Goal: Find specific page/section: Find specific page/section

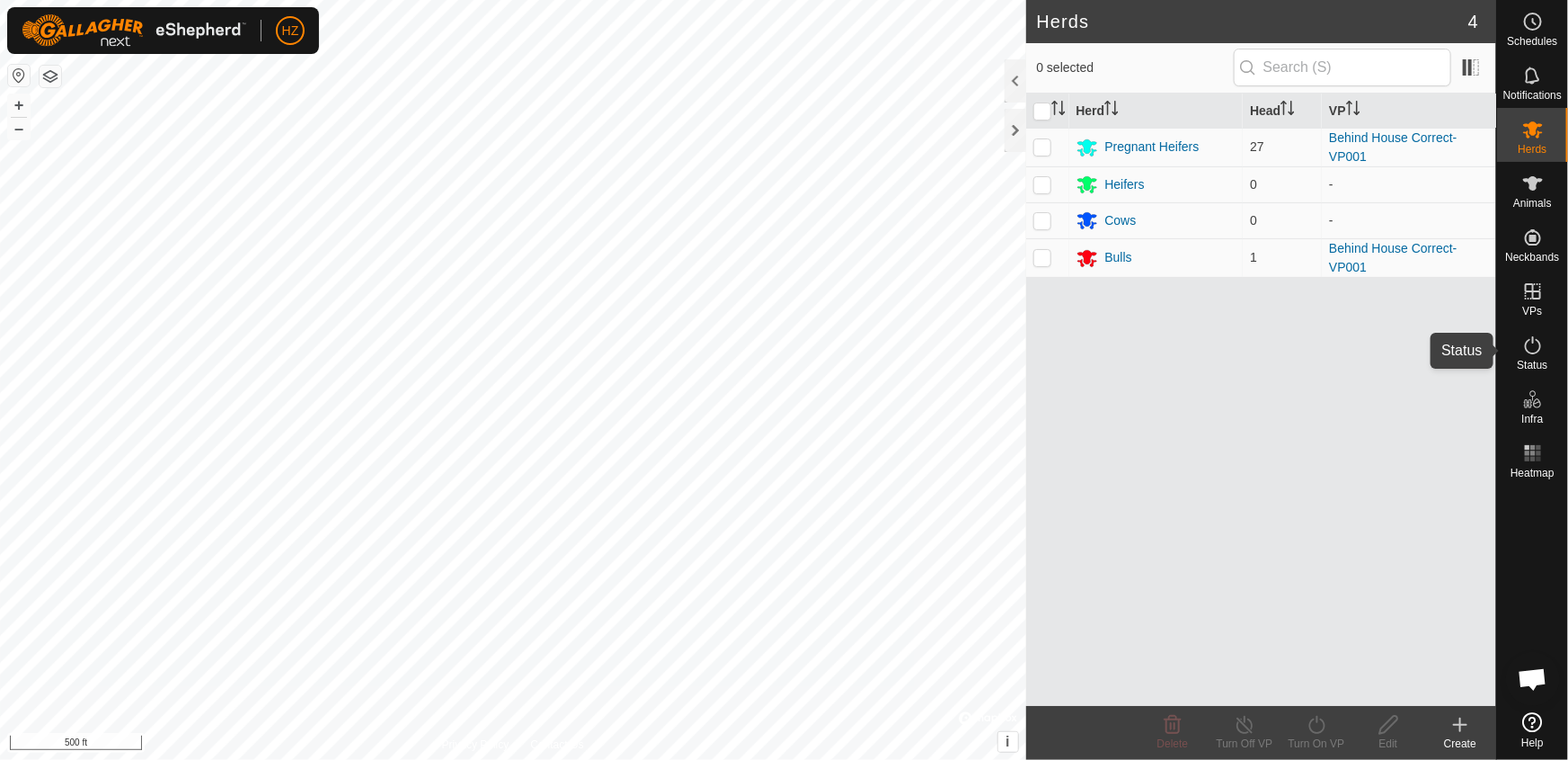
click at [1541, 356] on es-activation-svg-icon at bounding box center [1534, 346] width 33 height 29
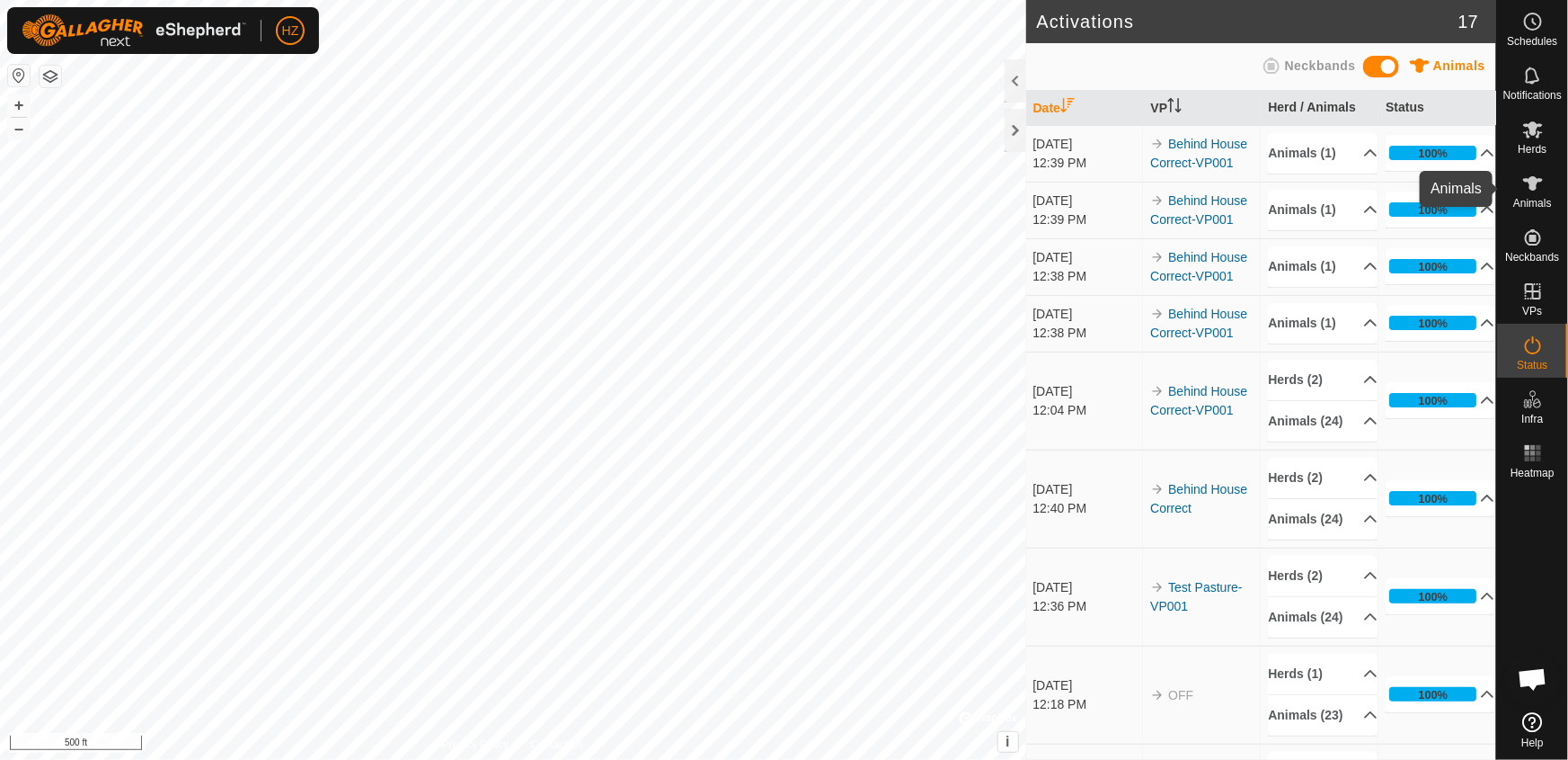
click at [1529, 192] on icon at bounding box center [1533, 183] width 22 height 22
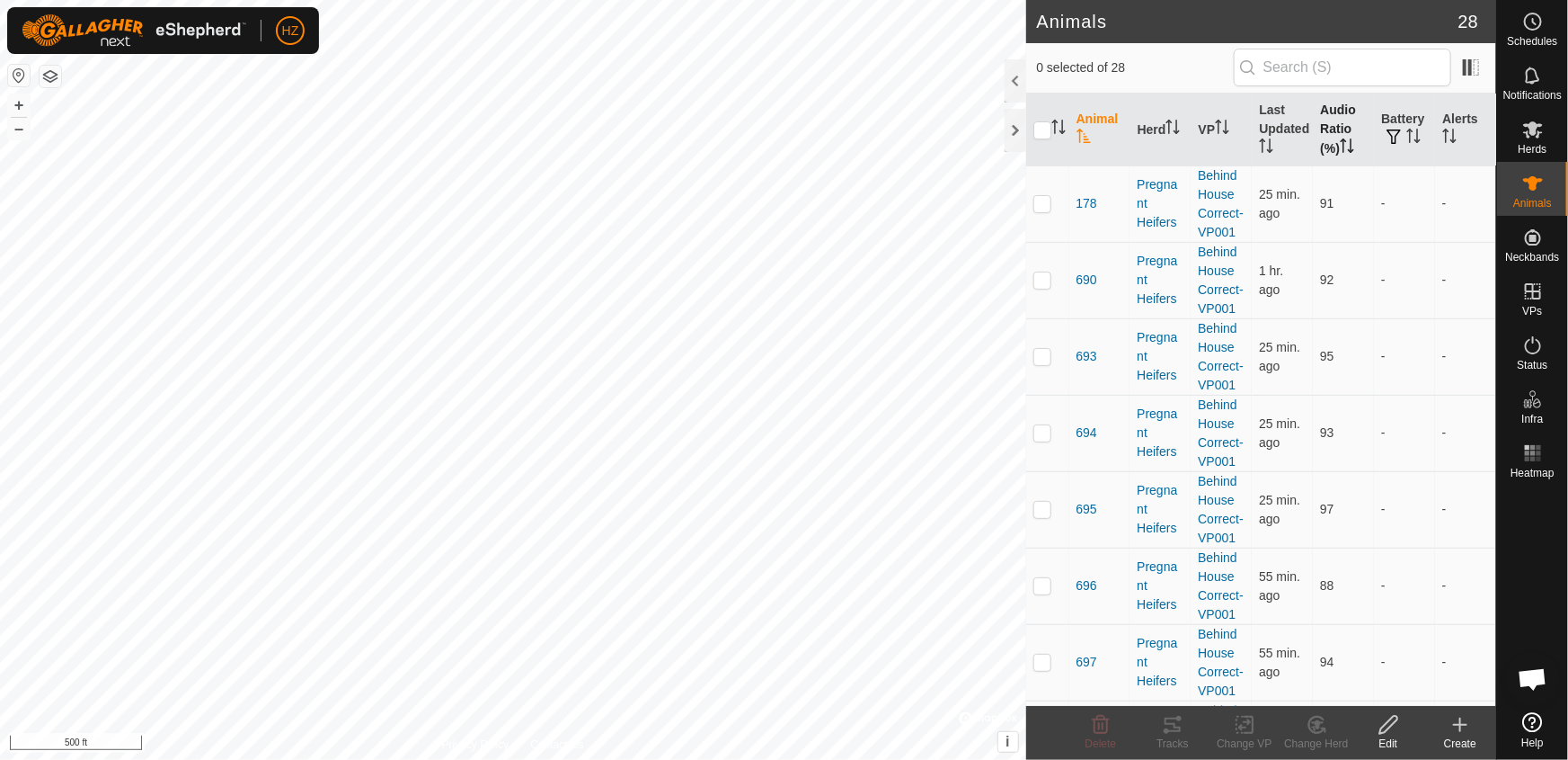
click at [1339, 128] on th "Audio Ratio (%)" at bounding box center [1343, 130] width 61 height 73
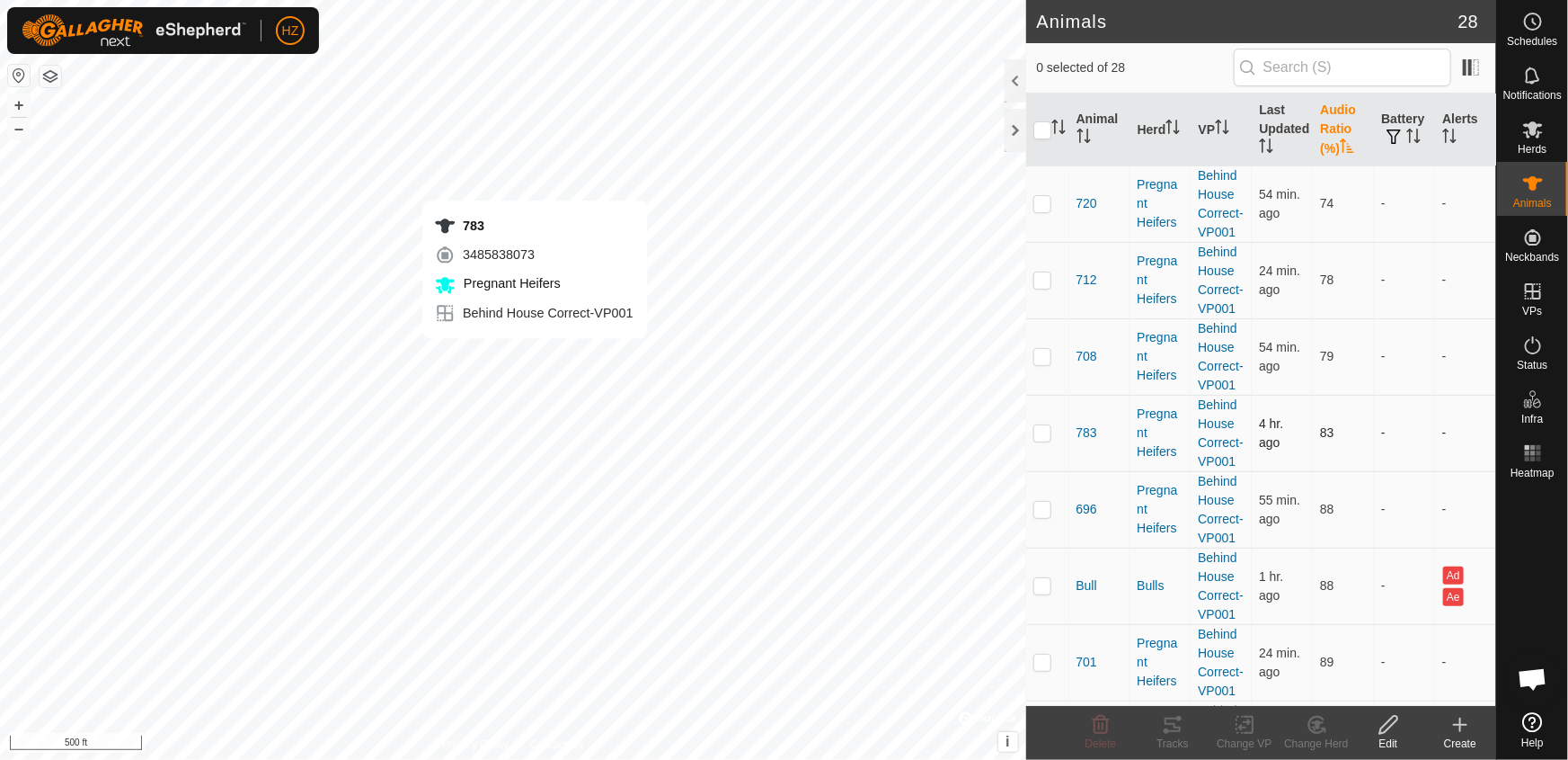
checkbox input "true"
